Goal: Task Accomplishment & Management: Manage account settings

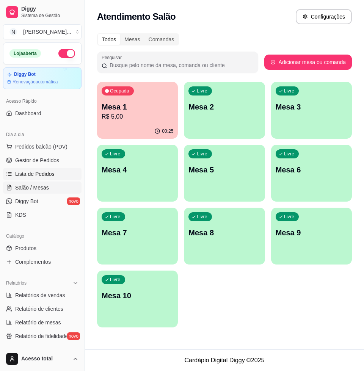
click at [45, 173] on span "Lista de Pedidos" at bounding box center [34, 174] width 39 height 8
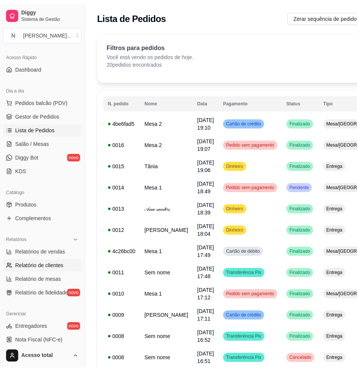
scroll to position [142, 0]
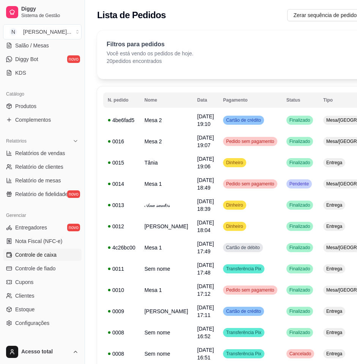
click at [49, 255] on span "Controle de caixa" at bounding box center [35, 255] width 41 height 8
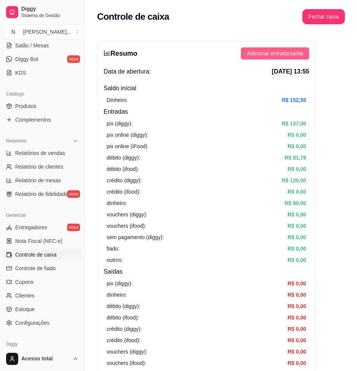
click at [282, 52] on span "Adicionar entrada/saída" at bounding box center [275, 53] width 56 height 8
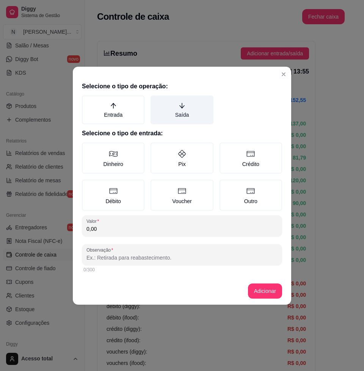
click at [207, 111] on label "Saída" at bounding box center [182, 110] width 63 height 29
click at [156, 101] on button "Saída" at bounding box center [153, 98] width 6 height 6
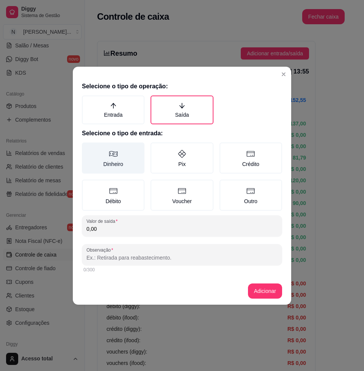
click at [127, 160] on label "Dinheiro" at bounding box center [113, 158] width 63 height 31
click at [88, 148] on button "Dinheiro" at bounding box center [85, 145] width 6 height 6
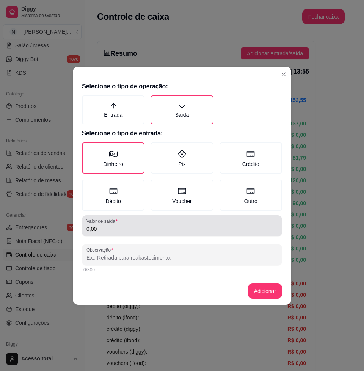
click at [139, 226] on input "0,00" at bounding box center [181, 229] width 191 height 8
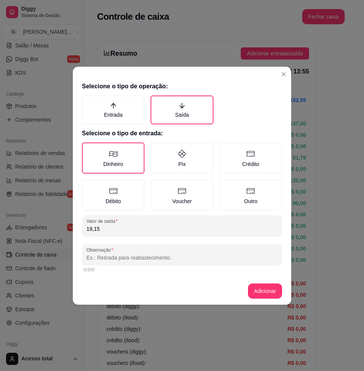
type input "19,15"
click at [141, 257] on input "Observação" at bounding box center [181, 258] width 191 height 8
type input "banana"
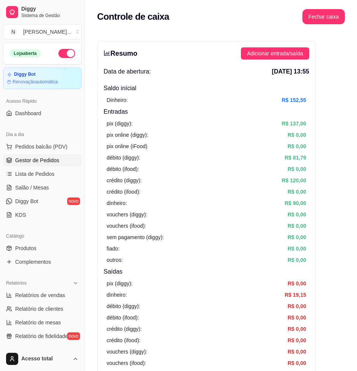
click at [47, 162] on span "Gestor de Pedidos" at bounding box center [37, 161] width 44 height 8
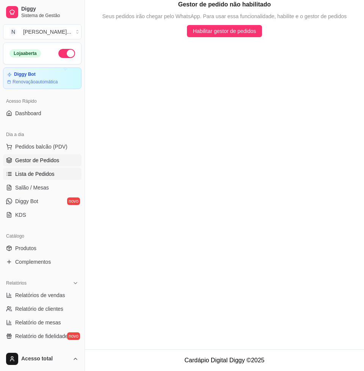
click at [53, 171] on link "Lista de Pedidos" at bounding box center [42, 174] width 78 height 12
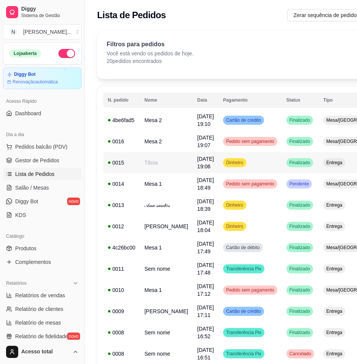
click at [255, 162] on td "Dinheiro" at bounding box center [249, 162] width 63 height 21
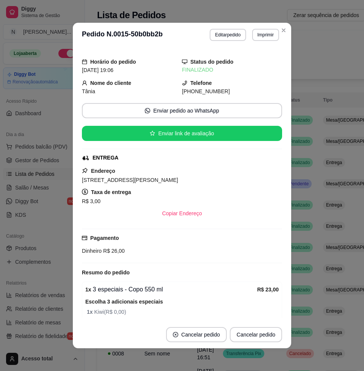
scroll to position [73, 0]
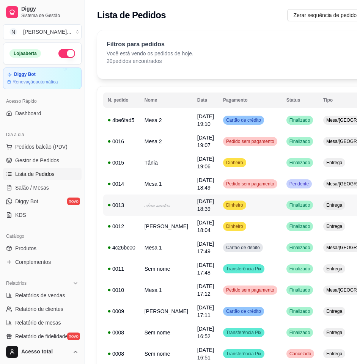
click at [231, 210] on td "Dinheiro" at bounding box center [249, 205] width 63 height 21
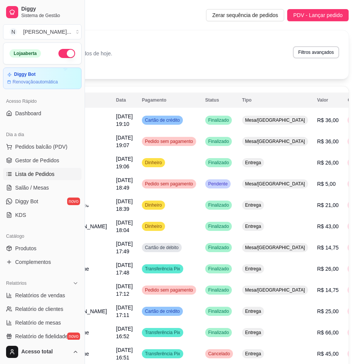
scroll to position [0, 85]
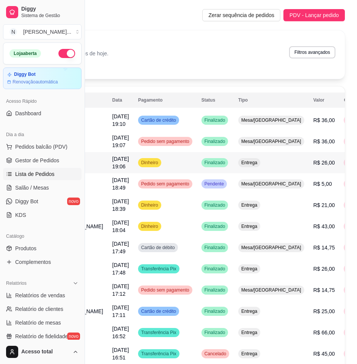
click at [248, 168] on td "Entrega" at bounding box center [271, 162] width 75 height 21
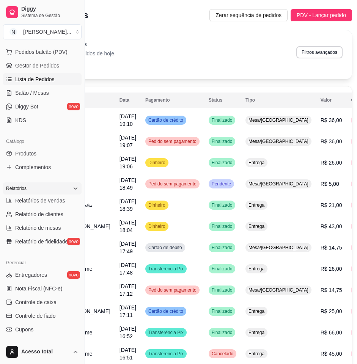
scroll to position [142, 0]
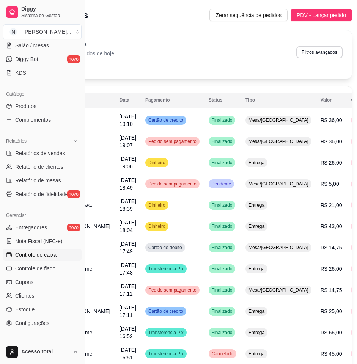
click at [40, 256] on span "Controle de caixa" at bounding box center [35, 255] width 41 height 8
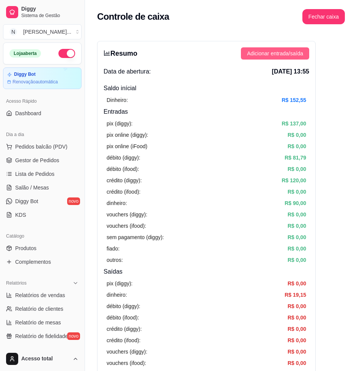
click at [289, 53] on span "Adicionar entrada/saída" at bounding box center [275, 53] width 56 height 8
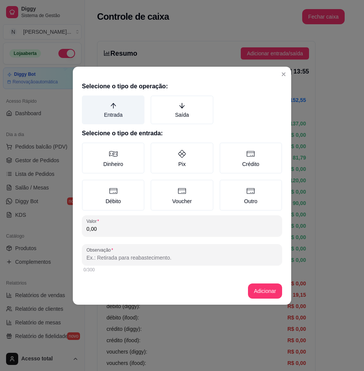
click at [113, 111] on label "Entrada" at bounding box center [113, 110] width 63 height 29
click at [88, 101] on button "Entrada" at bounding box center [85, 98] width 6 height 6
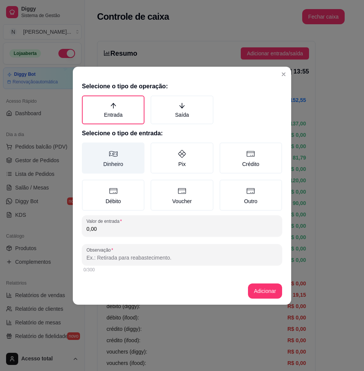
click at [125, 160] on label "Dinheiro" at bounding box center [113, 158] width 63 height 31
click at [88, 148] on button "Dinheiro" at bounding box center [85, 145] width 6 height 6
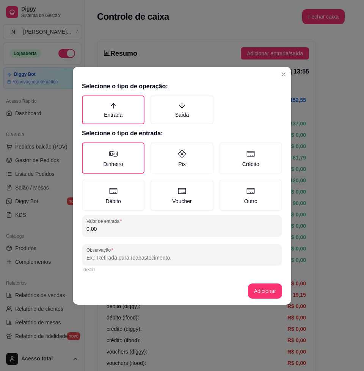
click at [152, 225] on input "0,00" at bounding box center [181, 229] width 191 height 8
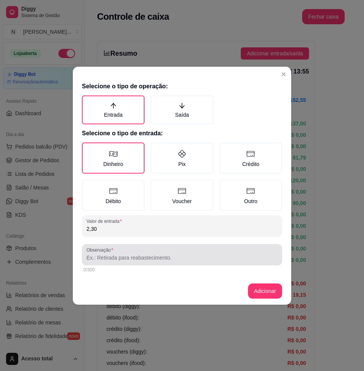
type input "2,30"
click at [146, 248] on div at bounding box center [181, 254] width 191 height 15
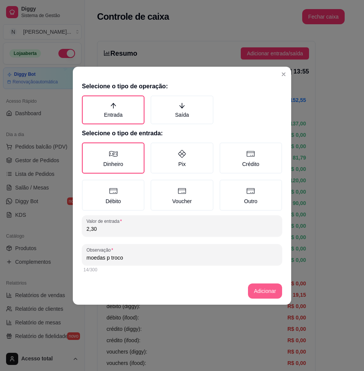
type input "moedas p troco"
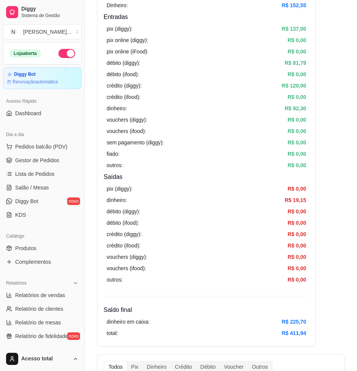
scroll to position [237, 0]
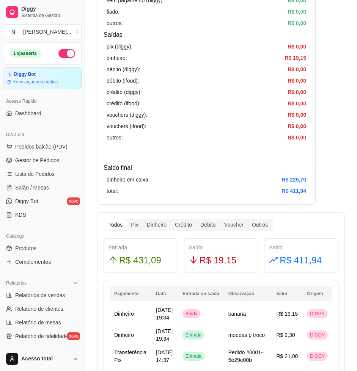
click at [0, 38] on div "Diggy Sistema de Gestão N Nalita Açaite ..." at bounding box center [42, 21] width 85 height 42
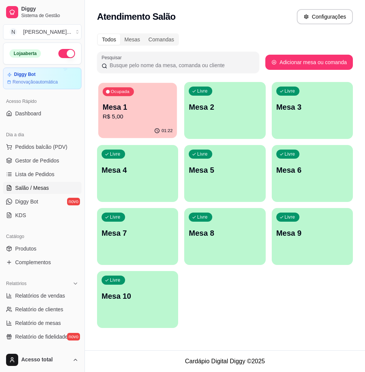
click at [139, 118] on p "R$ 5,00" at bounding box center [138, 116] width 70 height 9
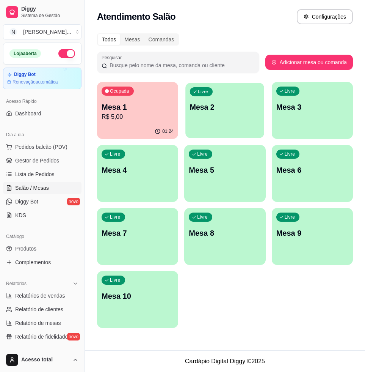
click at [232, 104] on p "Mesa 2" at bounding box center [225, 107] width 70 height 10
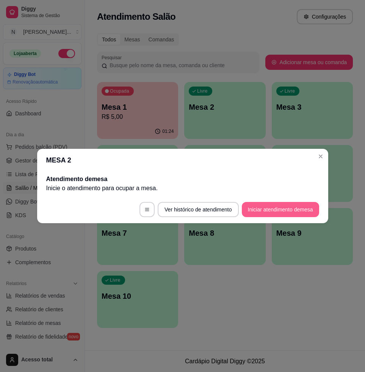
click at [290, 209] on button "Iniciar atendimento de mesa" at bounding box center [280, 209] width 77 height 15
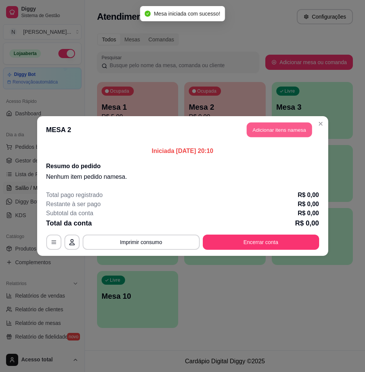
click at [300, 127] on button "Adicionar itens na mesa" at bounding box center [279, 129] width 65 height 15
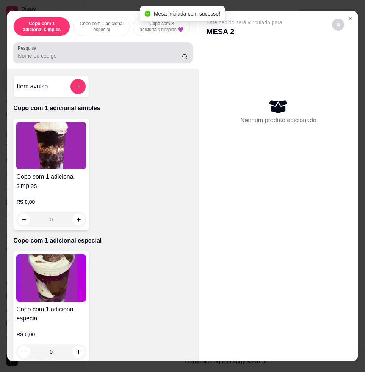
click at [135, 60] on div at bounding box center [103, 52] width 170 height 15
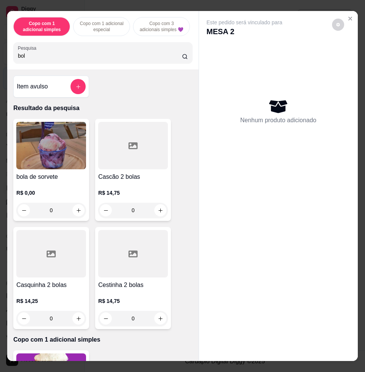
type input "bol"
click at [52, 155] on img at bounding box center [51, 145] width 70 height 47
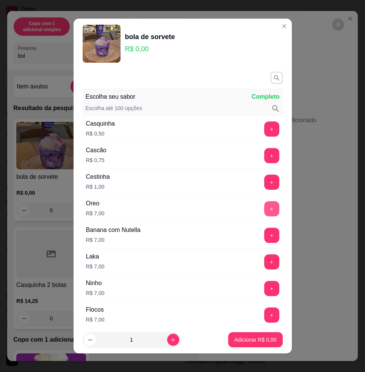
click at [264, 208] on button "+" at bounding box center [271, 208] width 15 height 15
click at [252, 336] on p "Adicionar R$ 7,00" at bounding box center [255, 340] width 42 height 8
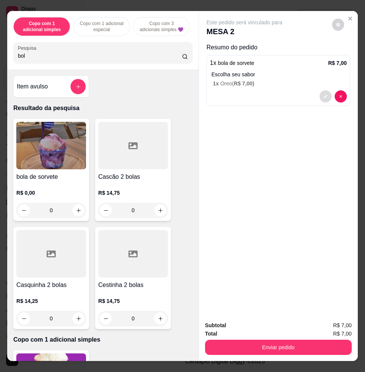
click at [320, 90] on button "decrease-product-quantity" at bounding box center [326, 96] width 12 height 12
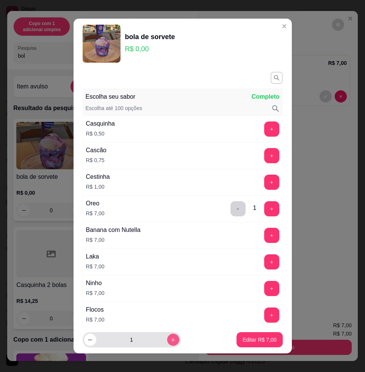
click at [167, 339] on button "increase-product-quantity" at bounding box center [173, 339] width 12 height 12
click at [170, 340] on icon "increase-product-quantity" at bounding box center [173, 340] width 6 height 6
type input "3"
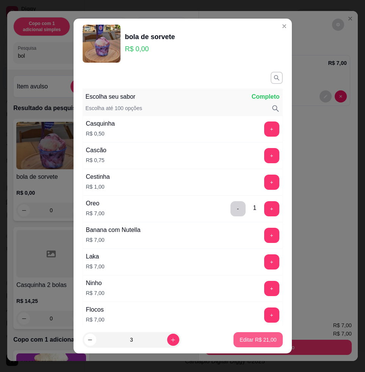
click at [283, 340] on section "bola de sorvete R$ 0,00 Escolha seu sabor Completo Escolha até 100 opções Casqu…" at bounding box center [183, 186] width 218 height 334
click at [249, 340] on p "Editar R$ 21,00" at bounding box center [258, 340] width 37 height 8
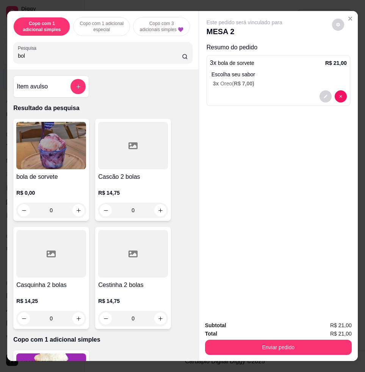
click at [275, 347] on button "Enviar pedido" at bounding box center [278, 346] width 147 height 15
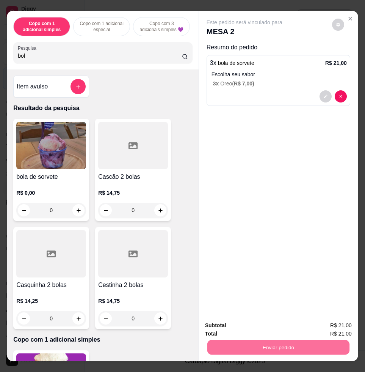
click at [336, 323] on button "Enviar pedido" at bounding box center [331, 324] width 43 height 14
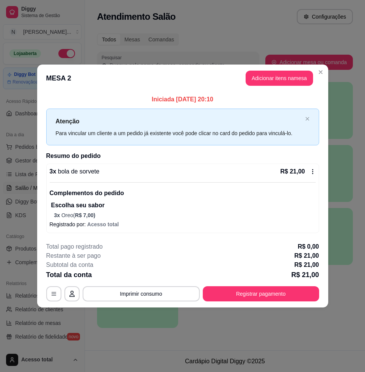
click at [286, 305] on footer "**********" at bounding box center [182, 271] width 291 height 71
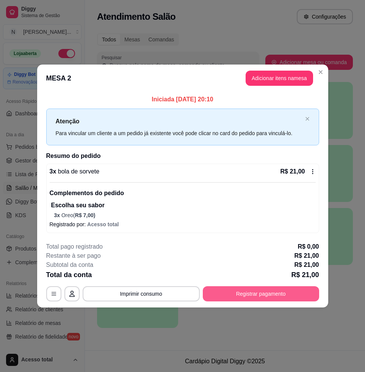
click at [286, 300] on button "Registrar pagamento" at bounding box center [261, 293] width 116 height 15
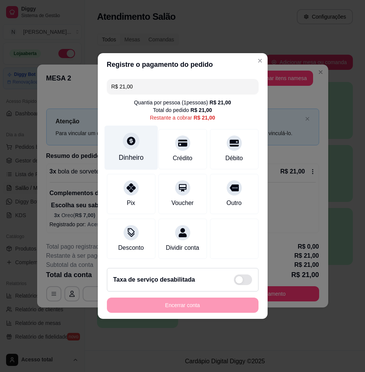
click at [116, 132] on div "Dinheiro" at bounding box center [130, 148] width 53 height 44
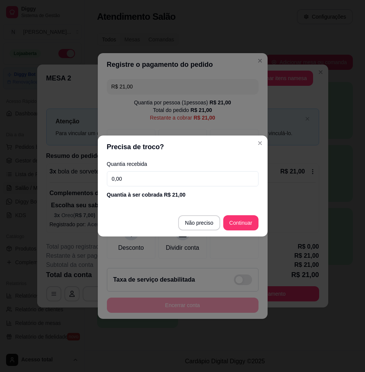
click at [174, 173] on input "0,00" at bounding box center [183, 178] width 152 height 15
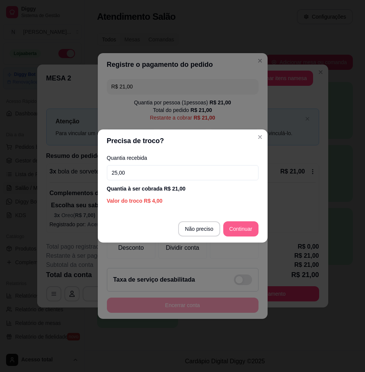
type input "25,00"
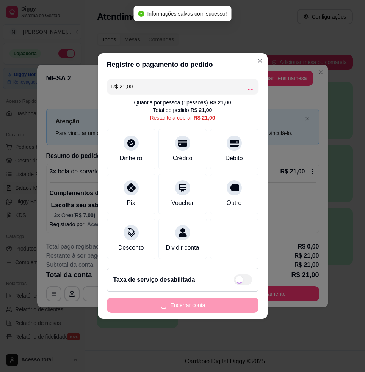
type input "R$ 0,00"
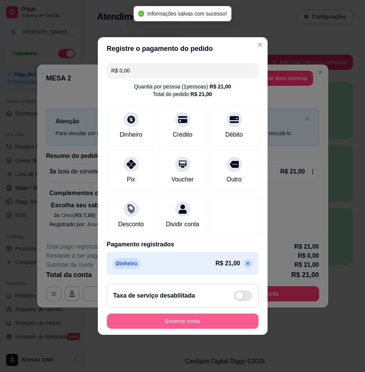
click at [220, 324] on button "Encerrar conta" at bounding box center [183, 320] width 152 height 15
